Goal: Task Accomplishment & Management: Use online tool/utility

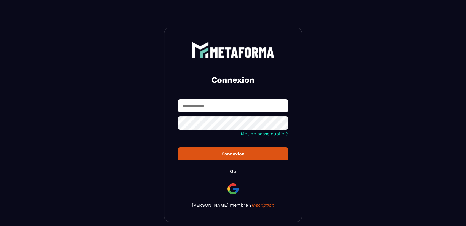
drag, startPoint x: 234, startPoint y: 104, endPoint x: 237, endPoint y: 108, distance: 6.0
click at [234, 104] on input "text" at bounding box center [233, 105] width 110 height 13
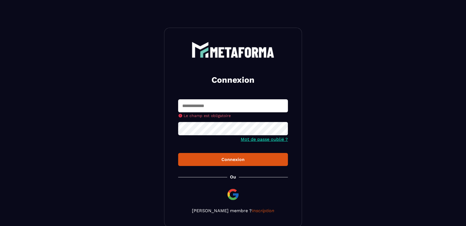
type input "**********"
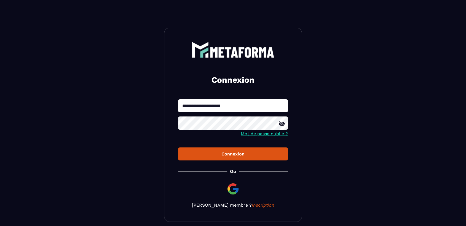
click at [243, 155] on div "Connexion" at bounding box center [233, 153] width 101 height 5
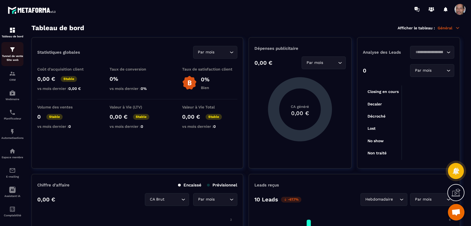
click at [12, 54] on div "Tunnel de vente Site web" at bounding box center [12, 54] width 22 height 16
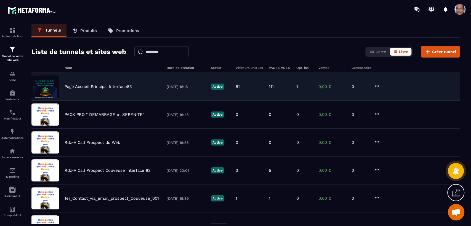
click at [91, 85] on p "Page Accueil Principal Interface83" at bounding box center [98, 86] width 67 height 5
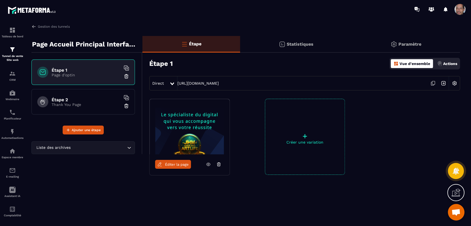
click at [433, 81] on icon at bounding box center [433, 83] width 10 height 10
